Goal: Information Seeking & Learning: Learn about a topic

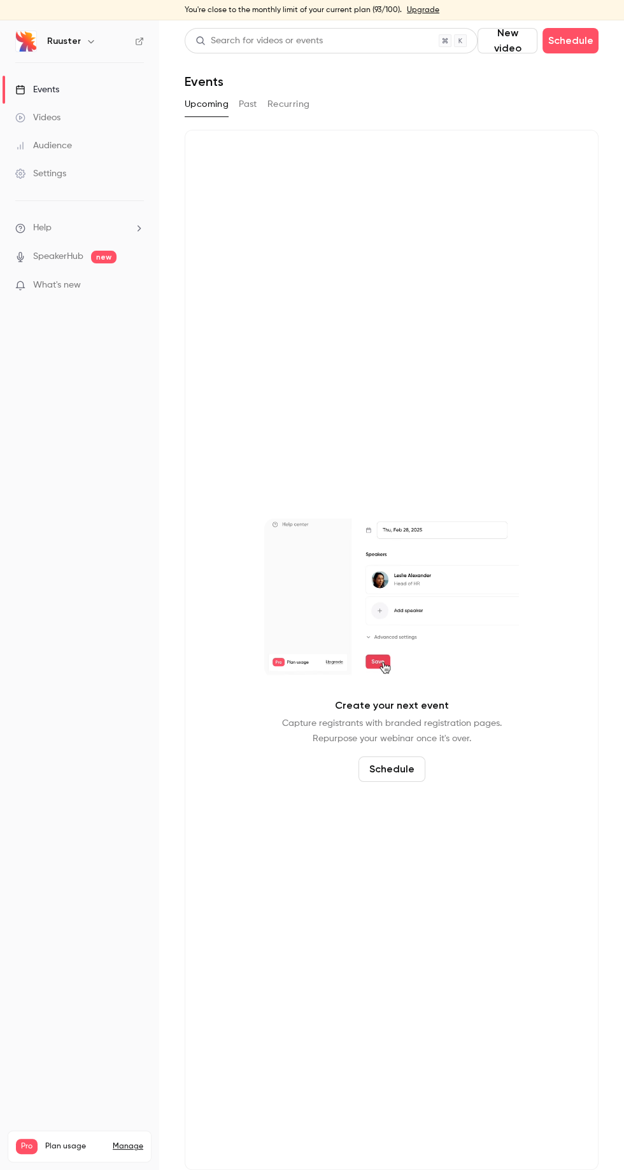
click at [250, 104] on button "Past" at bounding box center [248, 104] width 18 height 20
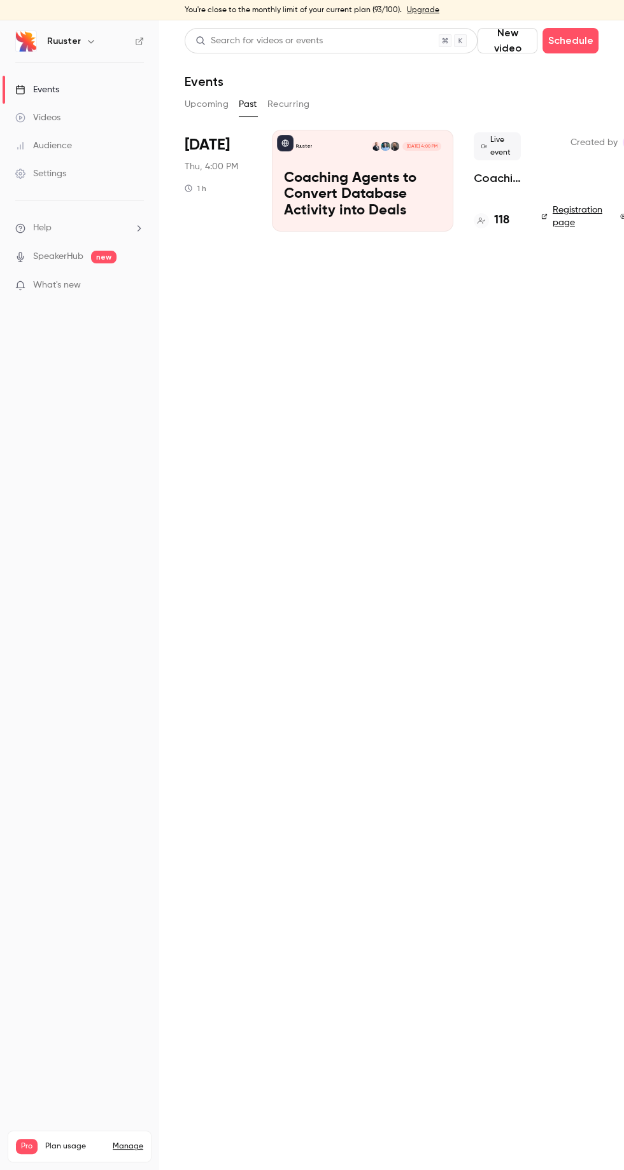
click at [241, 144] on div "[DATE] Thu, 4:00 PM 1 h" at bounding box center [218, 181] width 67 height 102
click at [392, 181] on p "Coaching Agents to Convert Database Activity into Deals" at bounding box center [362, 195] width 157 height 49
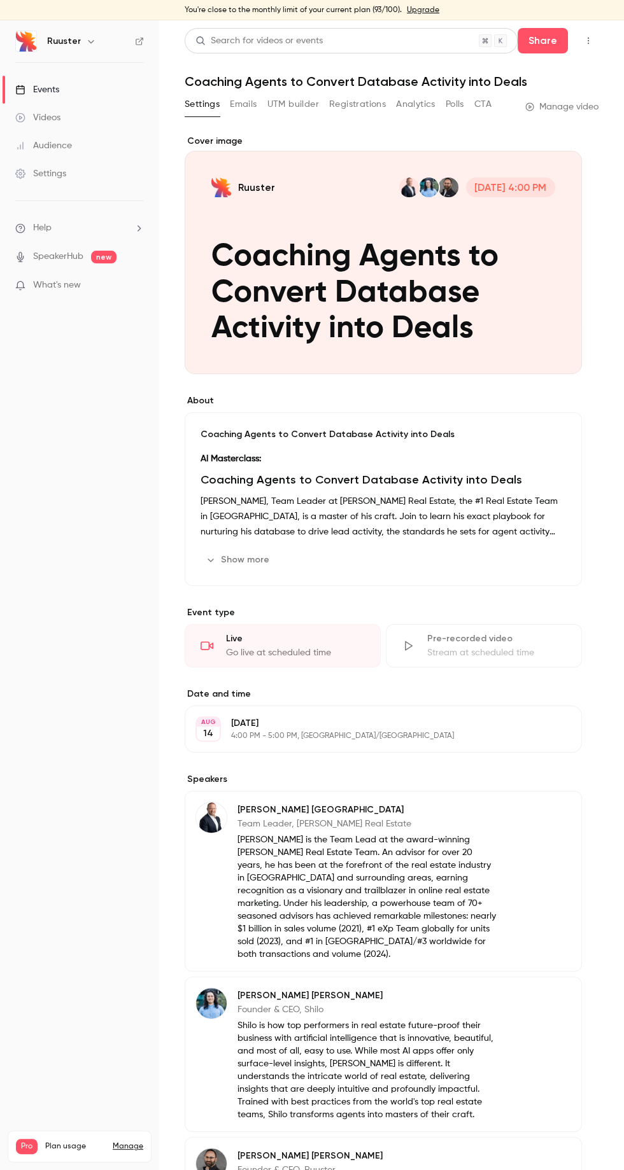
click at [568, 106] on link "Manage video" at bounding box center [561, 107] width 73 height 13
click at [572, 110] on link "Manage video" at bounding box center [561, 107] width 73 height 13
click at [582, 109] on link "Manage video" at bounding box center [561, 107] width 73 height 13
click at [96, 120] on link "Videos" at bounding box center [79, 118] width 159 height 28
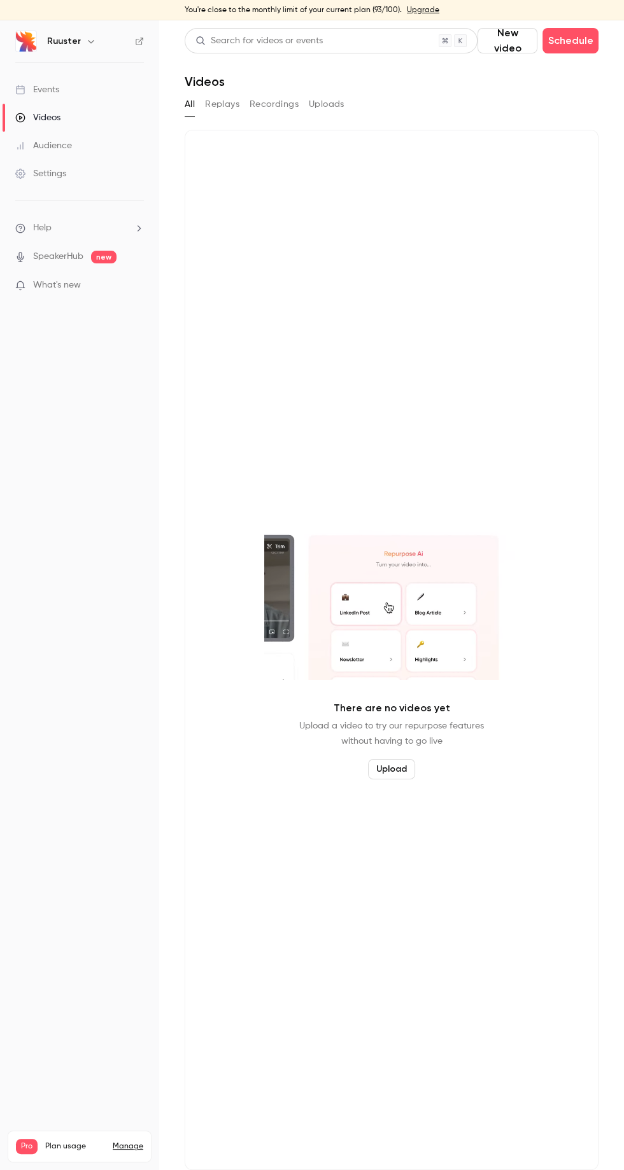
click at [225, 104] on button "Replays" at bounding box center [222, 104] width 34 height 20
